Goal: Information Seeking & Learning: Learn about a topic

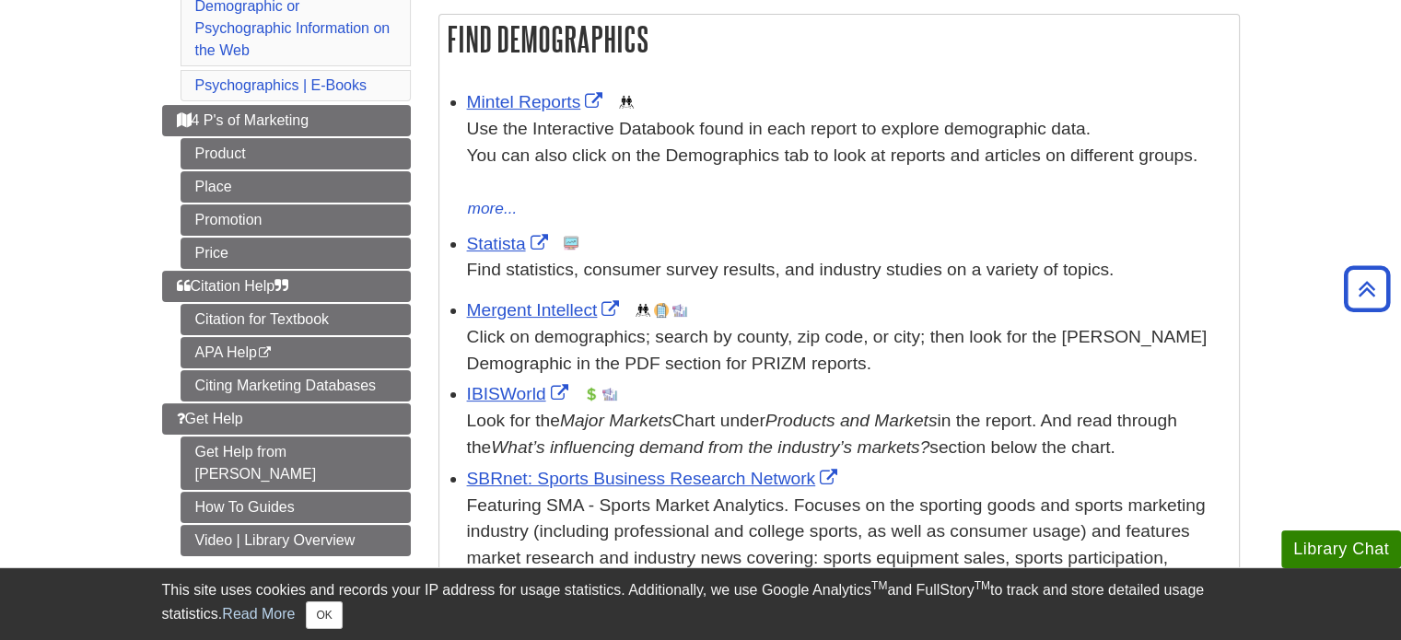
scroll to position [276, 0]
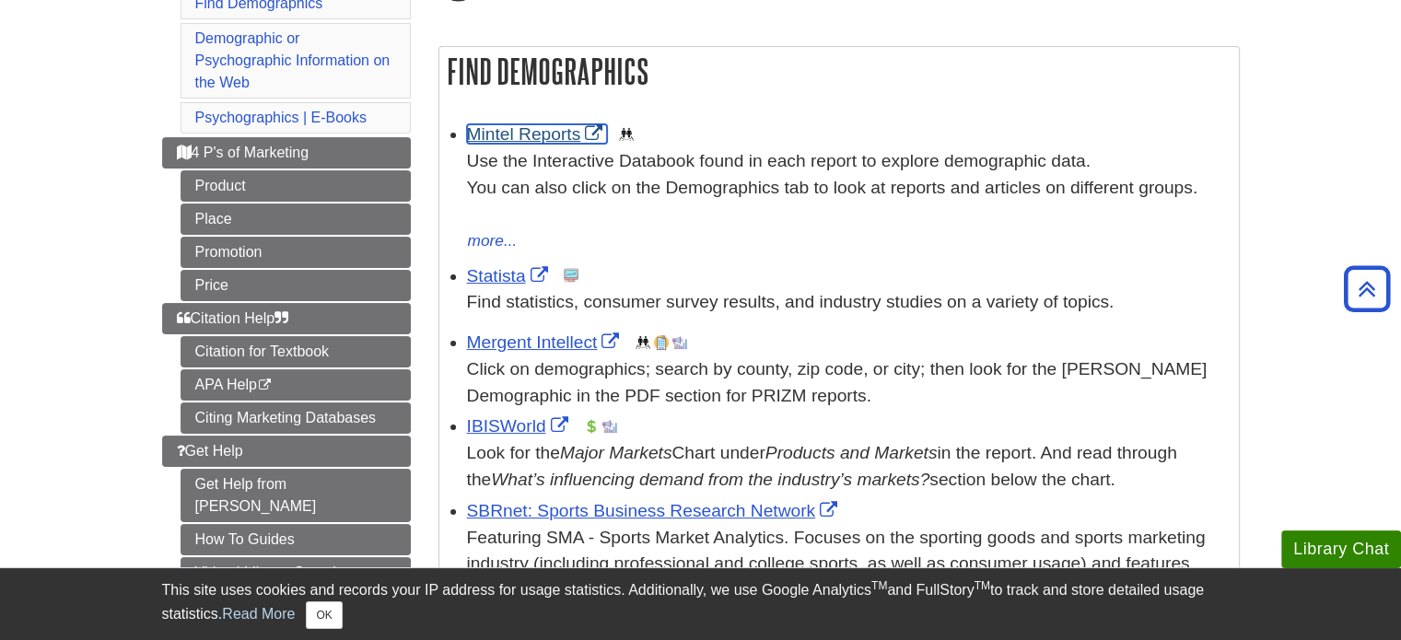
click at [549, 134] on link "Mintel Reports" at bounding box center [537, 133] width 141 height 19
click at [519, 426] on link "IBISWorld" at bounding box center [520, 425] width 106 height 19
click at [512, 272] on link "Statista" at bounding box center [510, 275] width 86 height 19
click at [555, 139] on link "Mintel Reports" at bounding box center [537, 133] width 141 height 19
click at [520, 272] on link "Statista" at bounding box center [510, 275] width 86 height 19
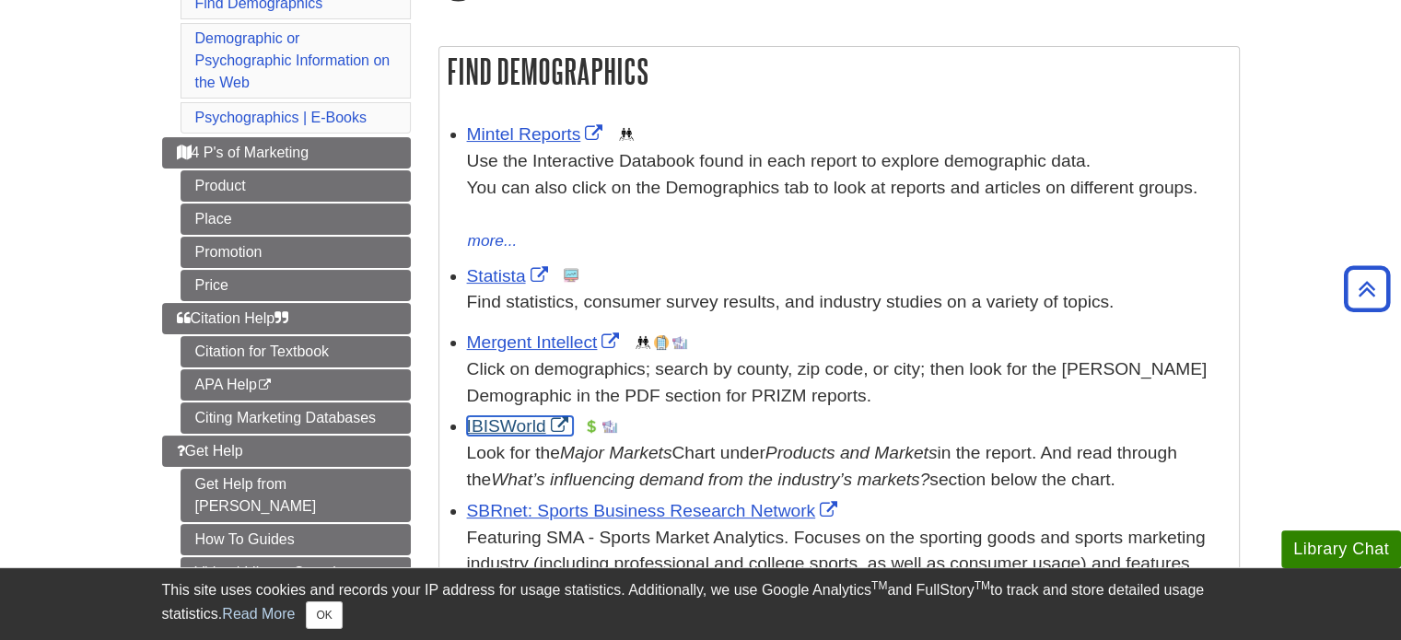
click at [535, 424] on link "IBISWorld" at bounding box center [520, 425] width 106 height 19
click at [561, 138] on link "Mintel Reports" at bounding box center [537, 133] width 141 height 19
drag, startPoint x: 501, startPoint y: 262, endPoint x: 468, endPoint y: 272, distance: 34.4
drag, startPoint x: 468, startPoint y: 272, endPoint x: 829, endPoint y: 366, distance: 373.2
click at [839, 367] on div "Click on demographics; search by county, zip code, or city; then look for the […" at bounding box center [848, 382] width 762 height 53
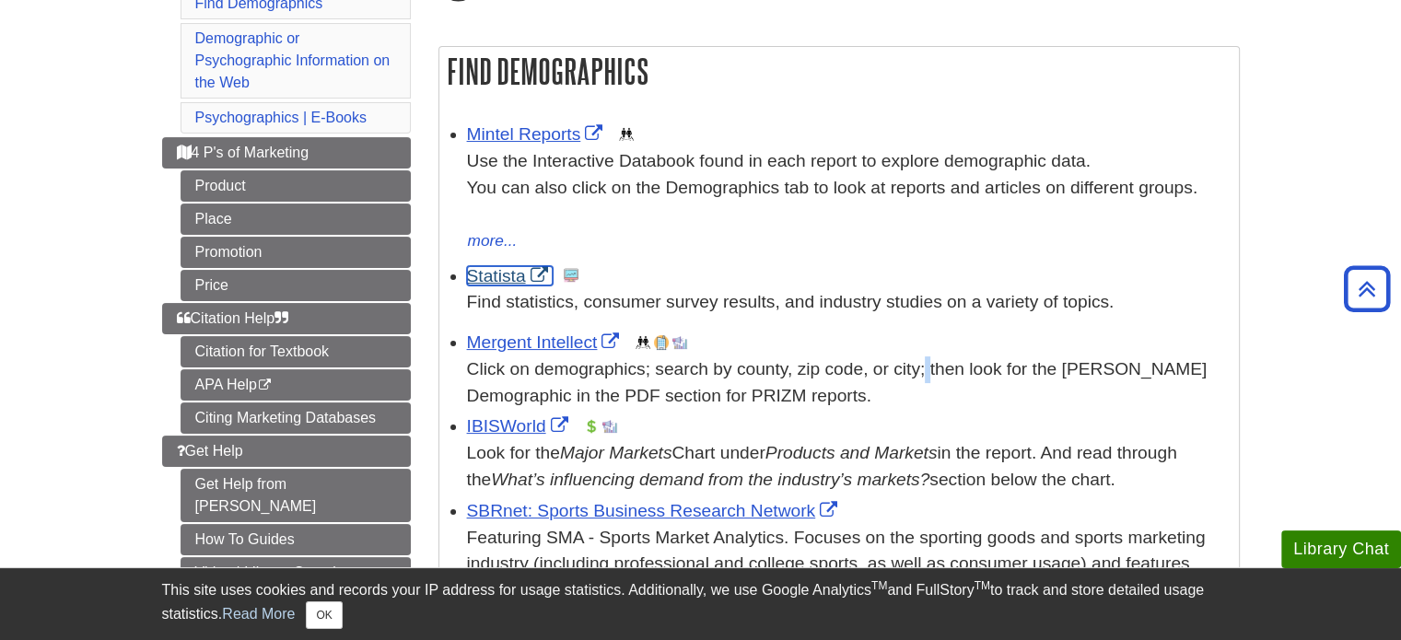
click at [498, 279] on link "Statista" at bounding box center [510, 275] width 86 height 19
click at [528, 425] on link "IBISWorld" at bounding box center [520, 425] width 106 height 19
